Goal: Navigation & Orientation: Find specific page/section

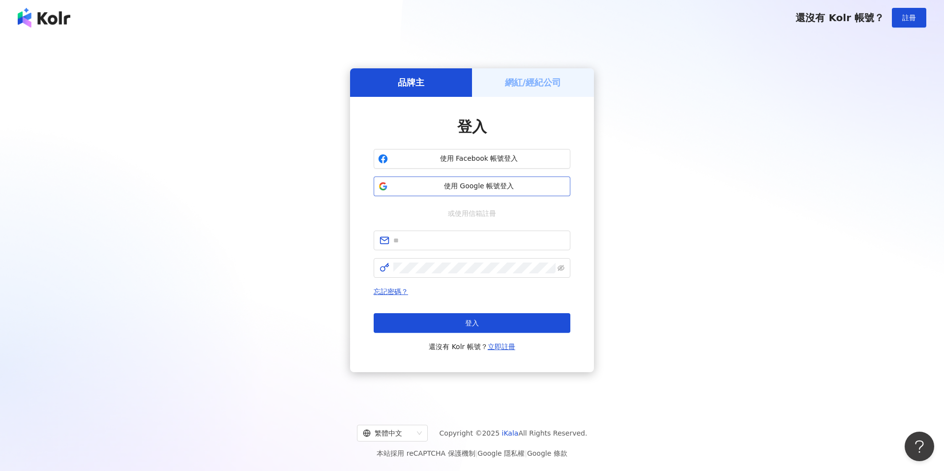
click at [502, 185] on span "使用 Google 帳號登入" at bounding box center [479, 186] width 174 height 10
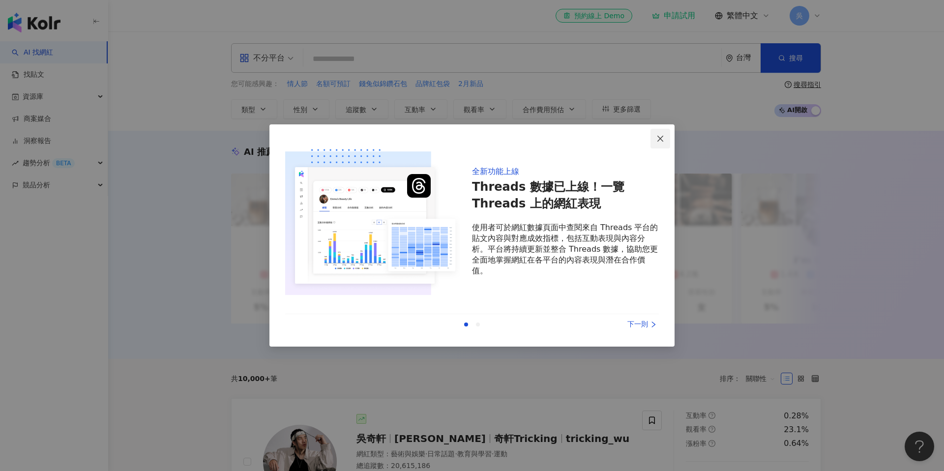
click at [665, 138] on span "Close" at bounding box center [660, 139] width 20 height 8
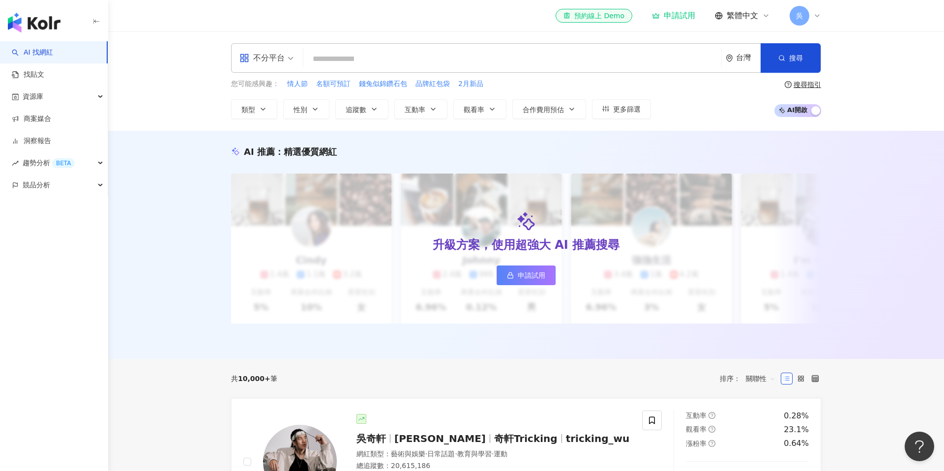
click at [427, 62] on input "search" at bounding box center [512, 59] width 410 height 19
click at [810, 16] on div "吳" at bounding box center [804, 16] width 31 height 20
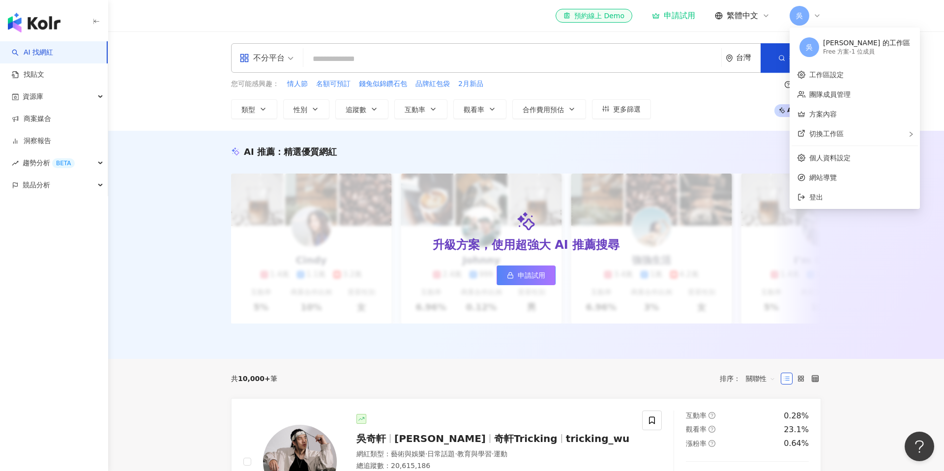
click at [858, 13] on header "el-icon-cs 預約線上 Demo 申請試用 繁體中文 吳" at bounding box center [526, 16] width 836 height 32
